Goal: Transaction & Acquisition: Purchase product/service

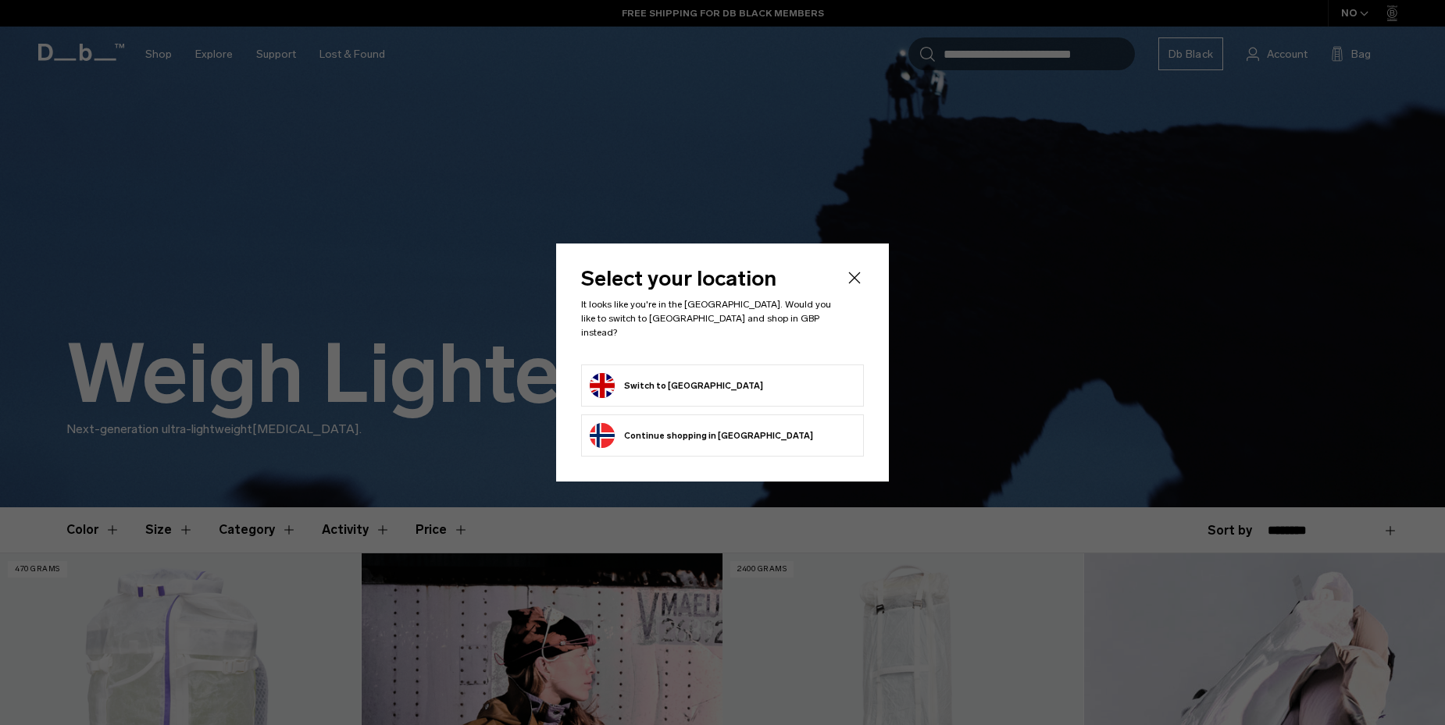
click at [692, 373] on button "Switch to United Kingdom" at bounding box center [676, 385] width 173 height 25
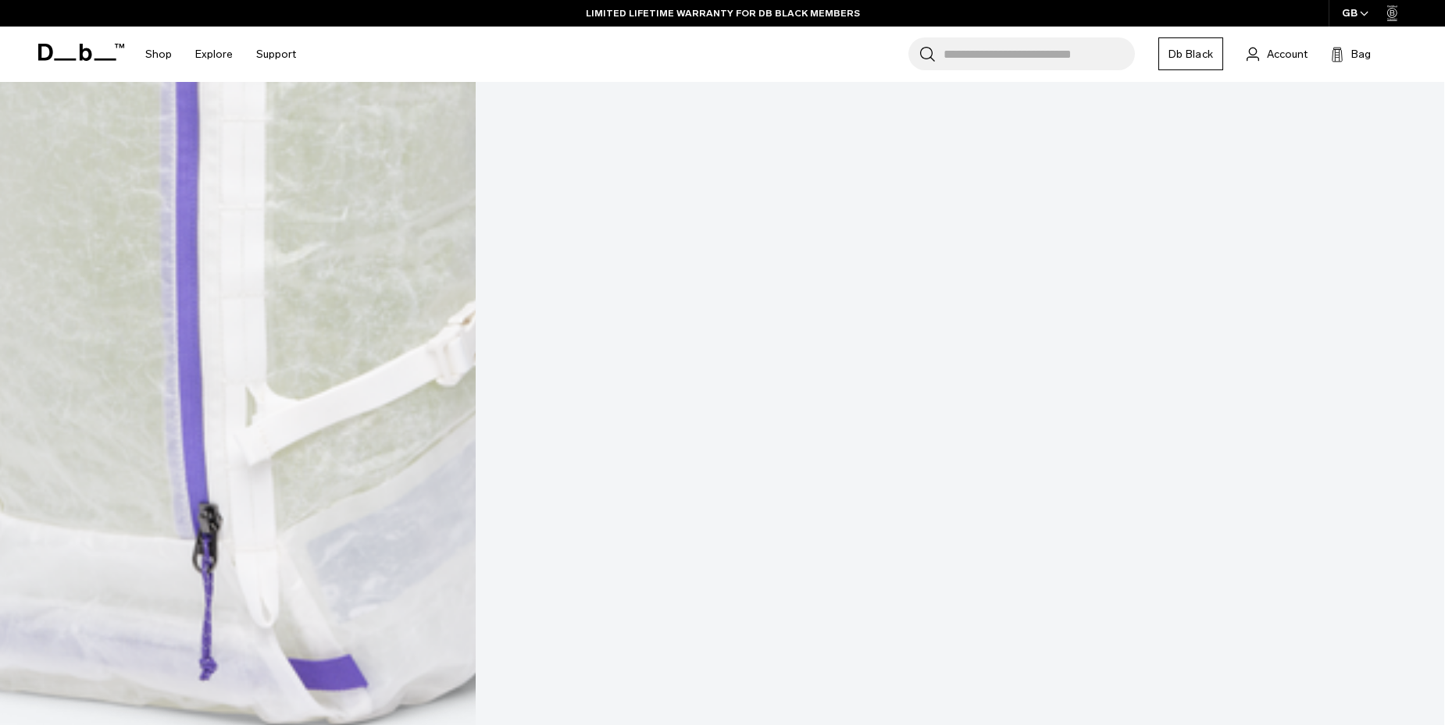
scroll to position [1041, 0]
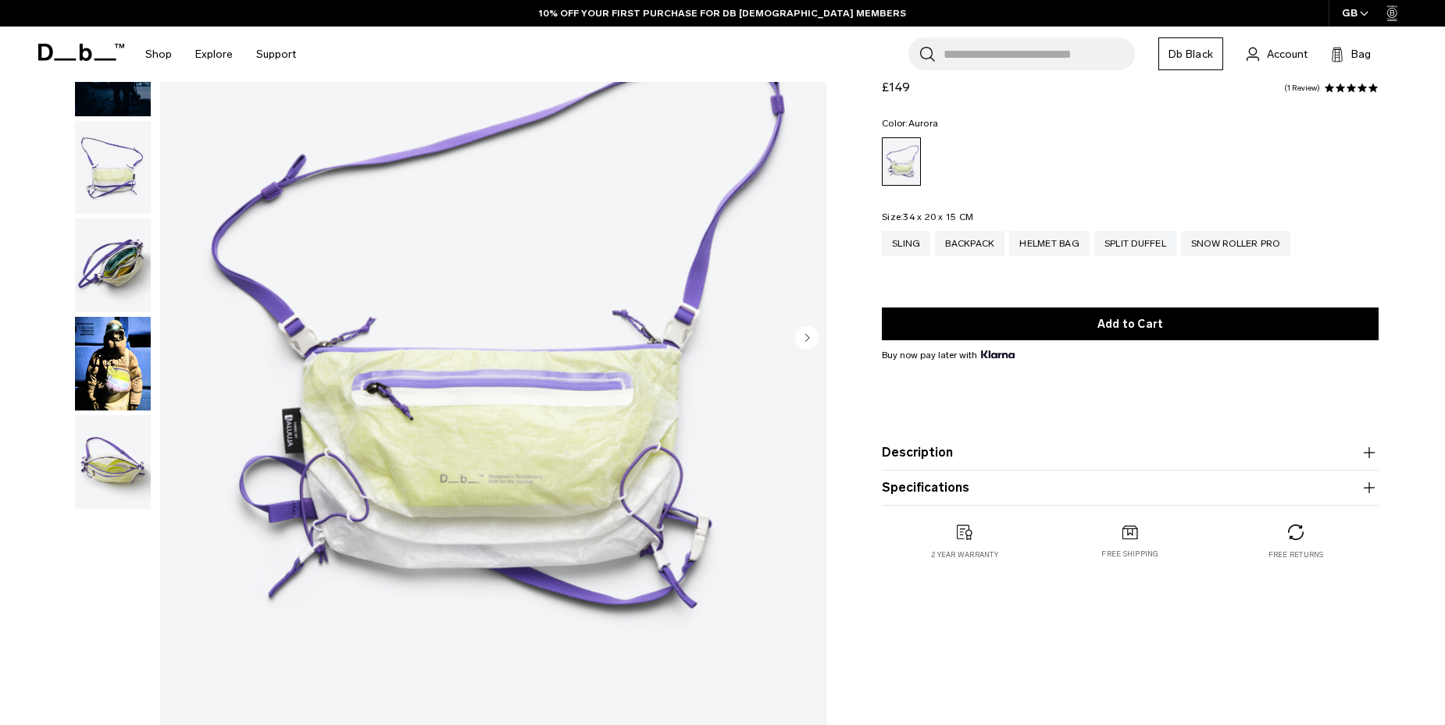
click at [798, 333] on circle "Next slide" at bounding box center [806, 337] width 23 height 23
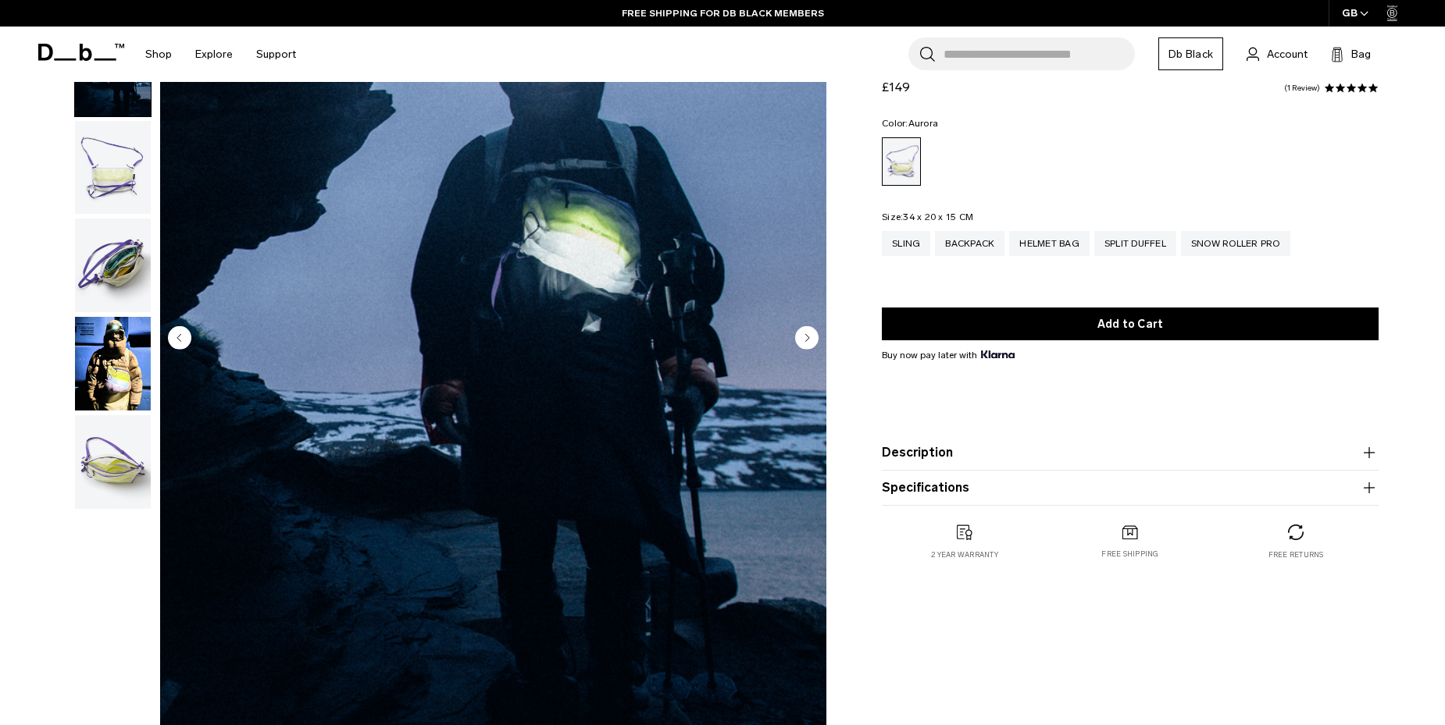
click at [804, 333] on circle "Next slide" at bounding box center [806, 337] width 23 height 23
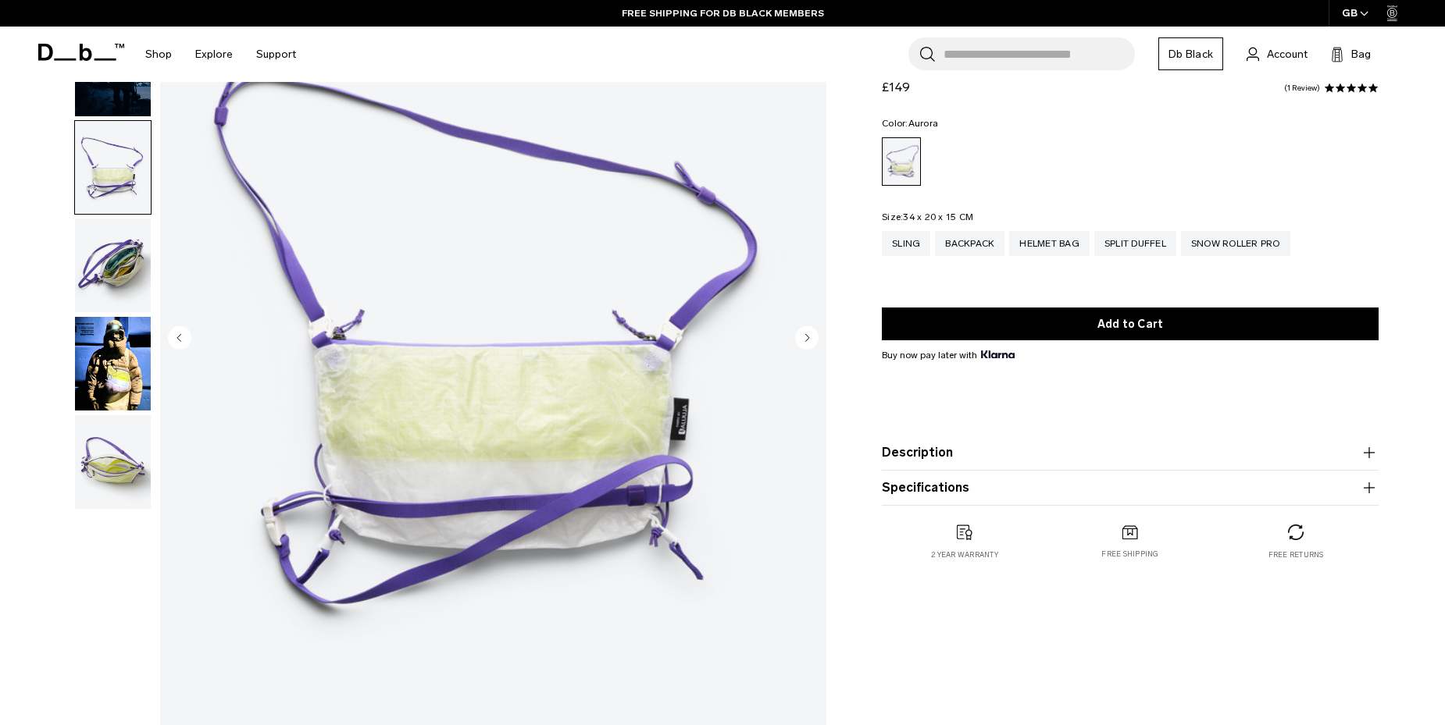
click at [804, 333] on circle "Next slide" at bounding box center [806, 337] width 23 height 23
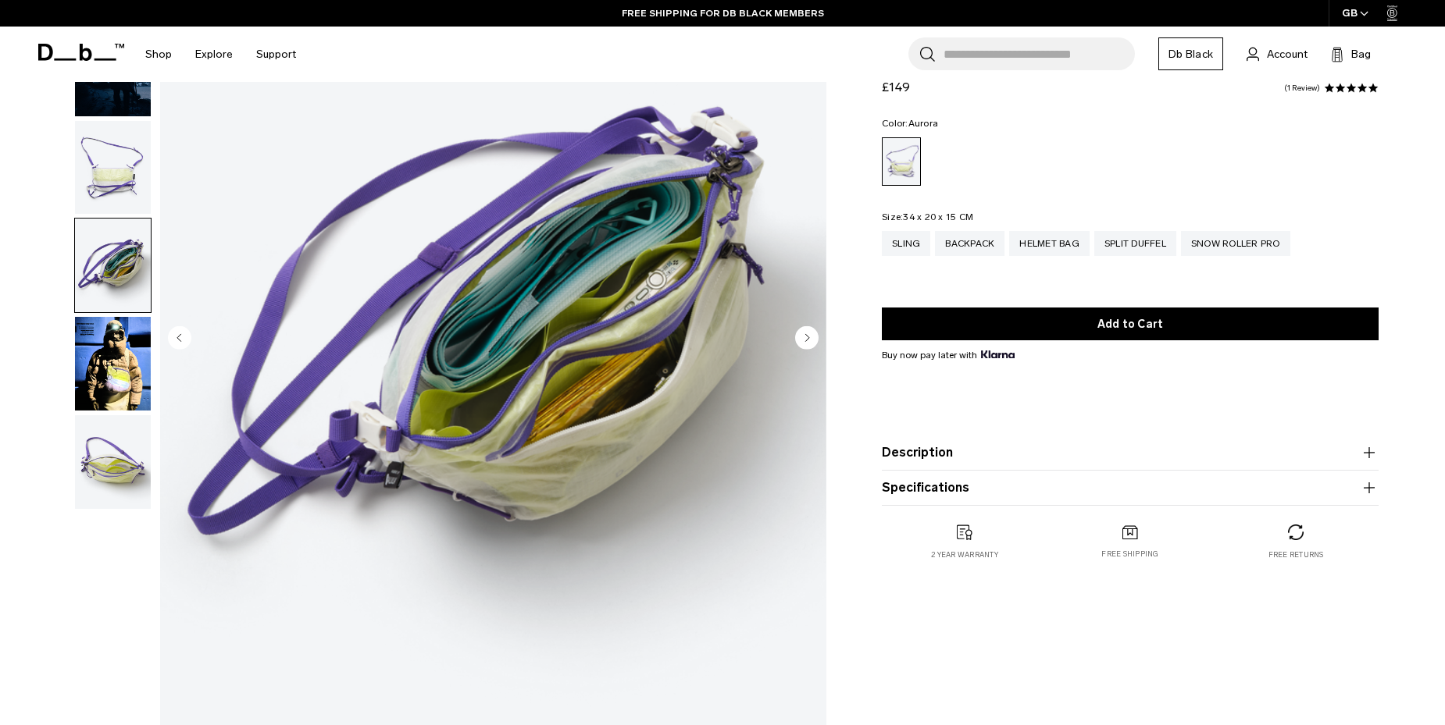
click at [804, 333] on circle "Next slide" at bounding box center [806, 337] width 23 height 23
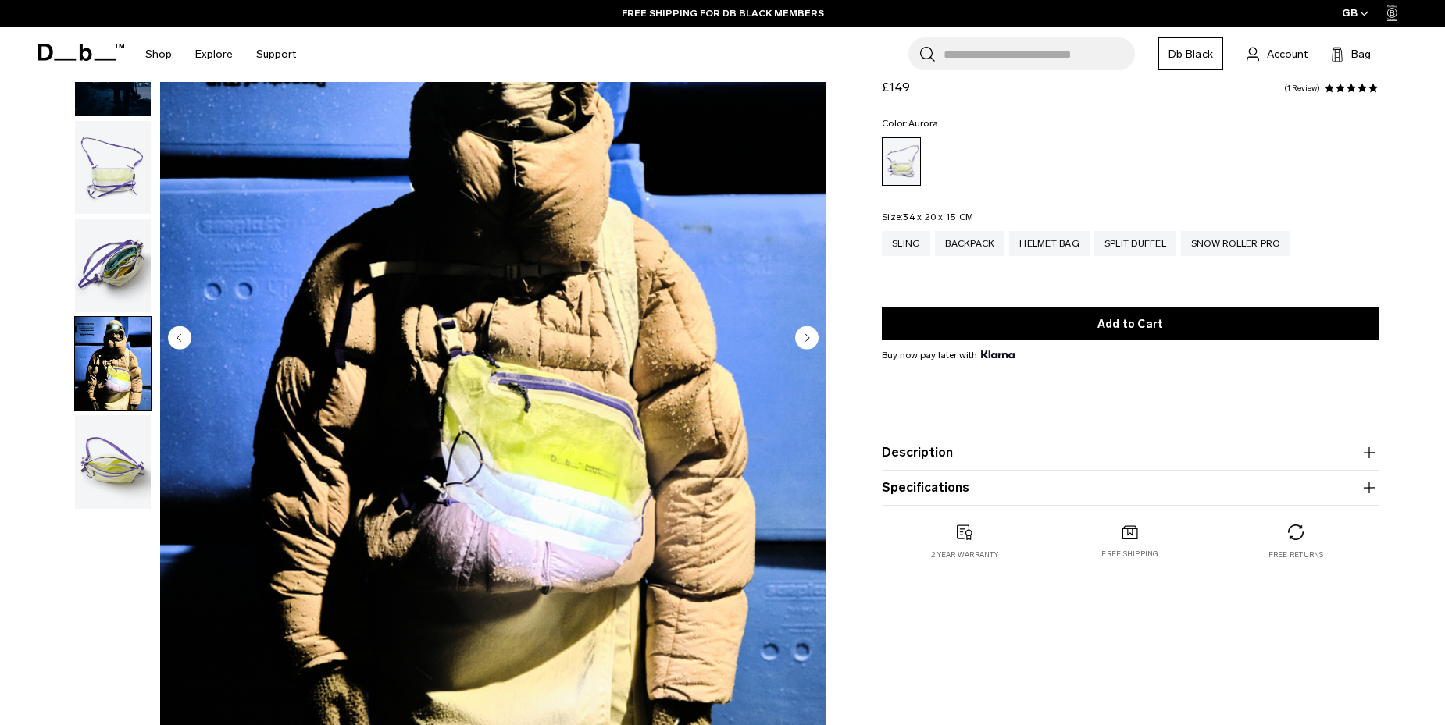
click at [804, 333] on circle "Next slide" at bounding box center [806, 337] width 23 height 23
